Goal: Find specific page/section: Find specific page/section

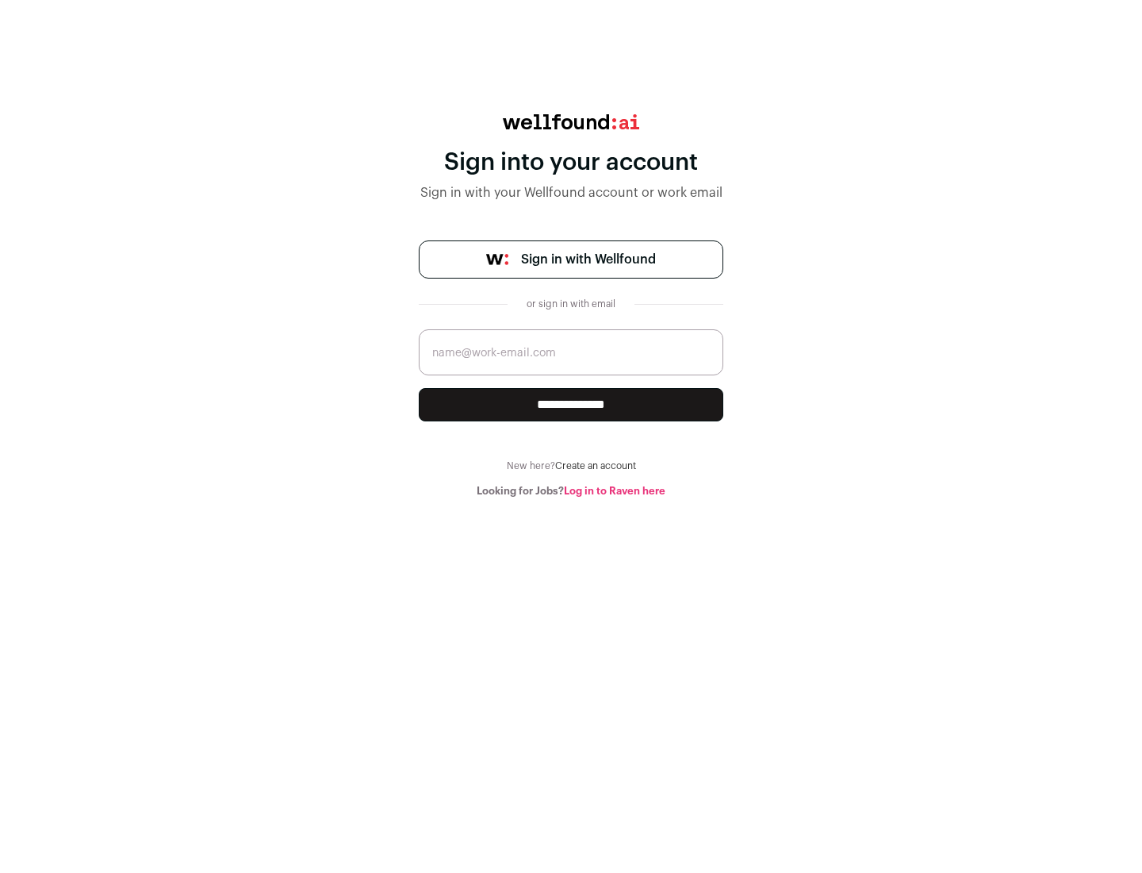
click at [588, 259] on span "Sign in with Wellfound" at bounding box center [588, 259] width 135 height 19
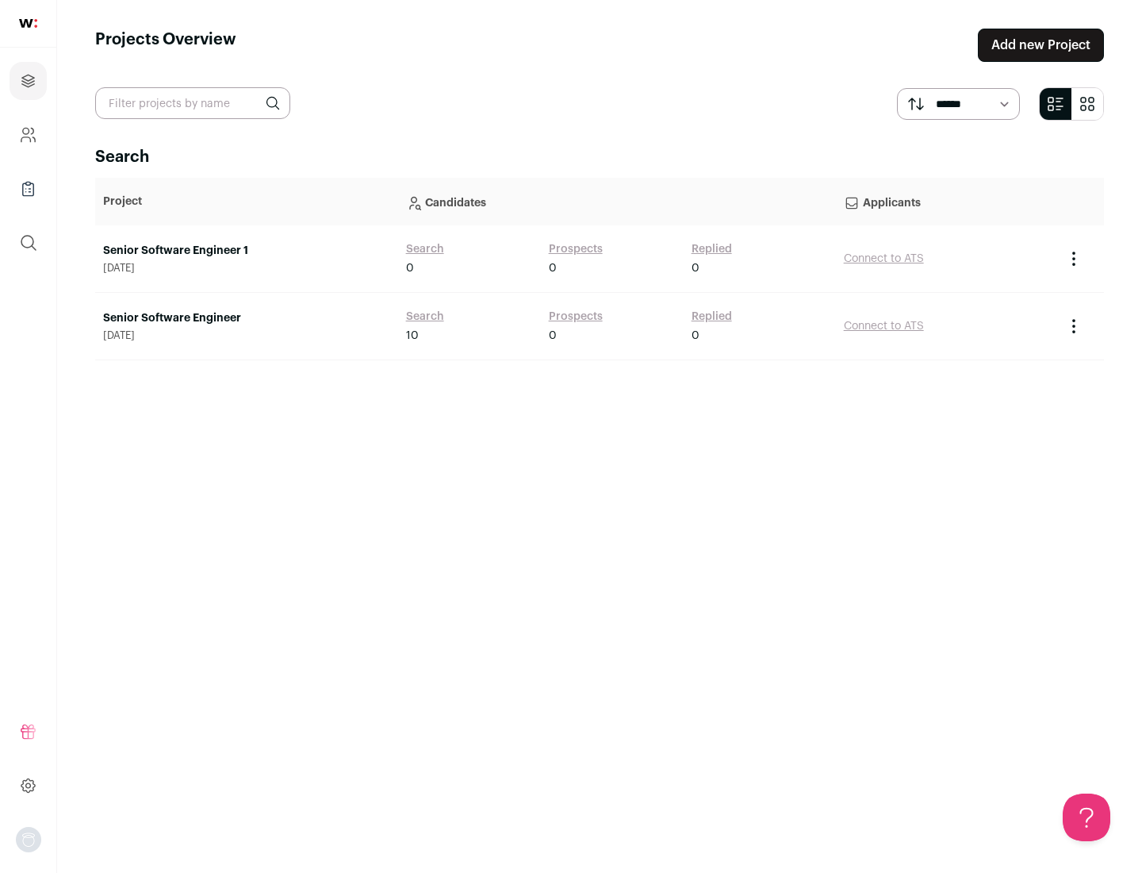
click at [246, 318] on link "Senior Software Engineer" at bounding box center [246, 318] width 287 height 16
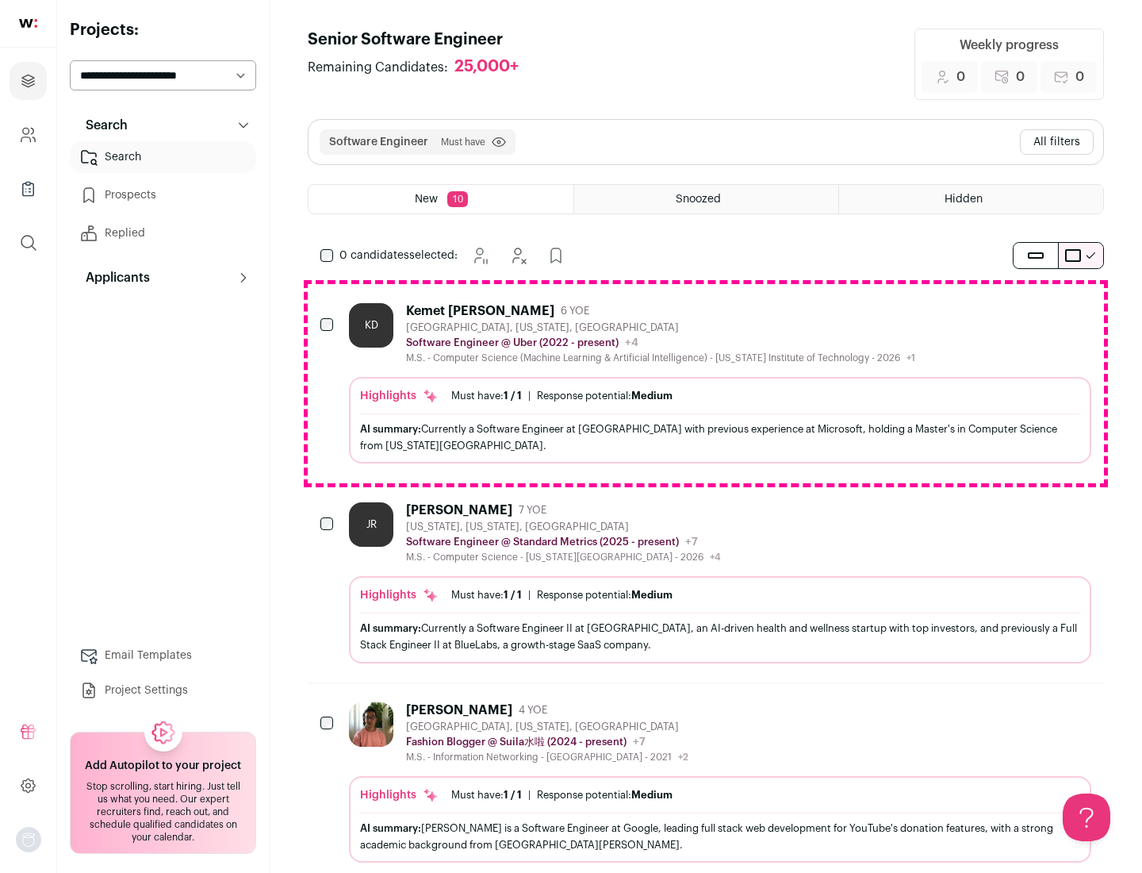
click at [706, 383] on div "Highlights Must have: 1 / 1 How many must haves have been fulfilled? | Response…" at bounding box center [720, 420] width 742 height 86
